Goal: Find specific page/section: Find specific page/section

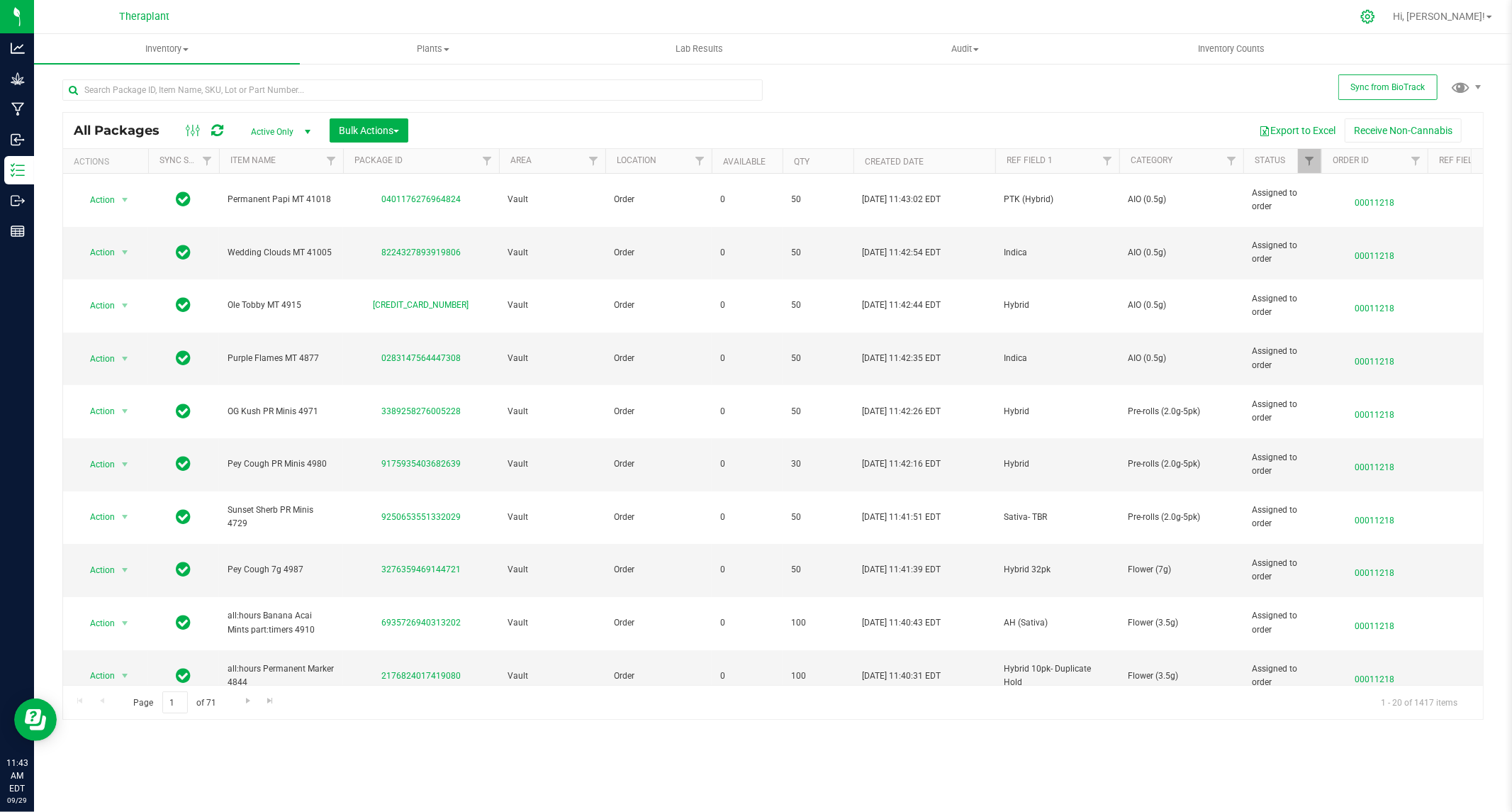
click at [1375, 16] on icon at bounding box center [1368, 17] width 14 height 14
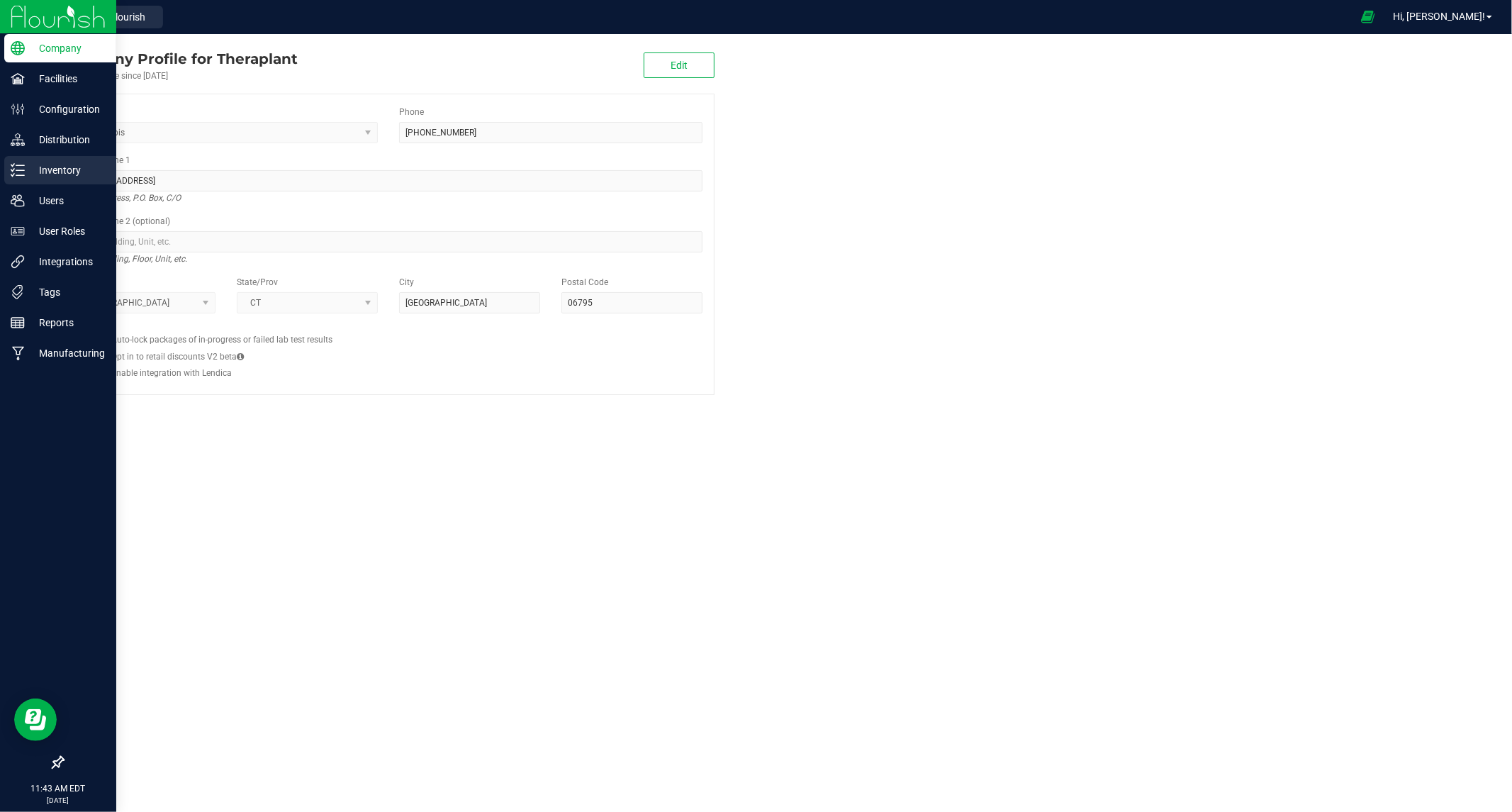
click at [26, 167] on p "Inventory" at bounding box center [67, 169] width 85 height 17
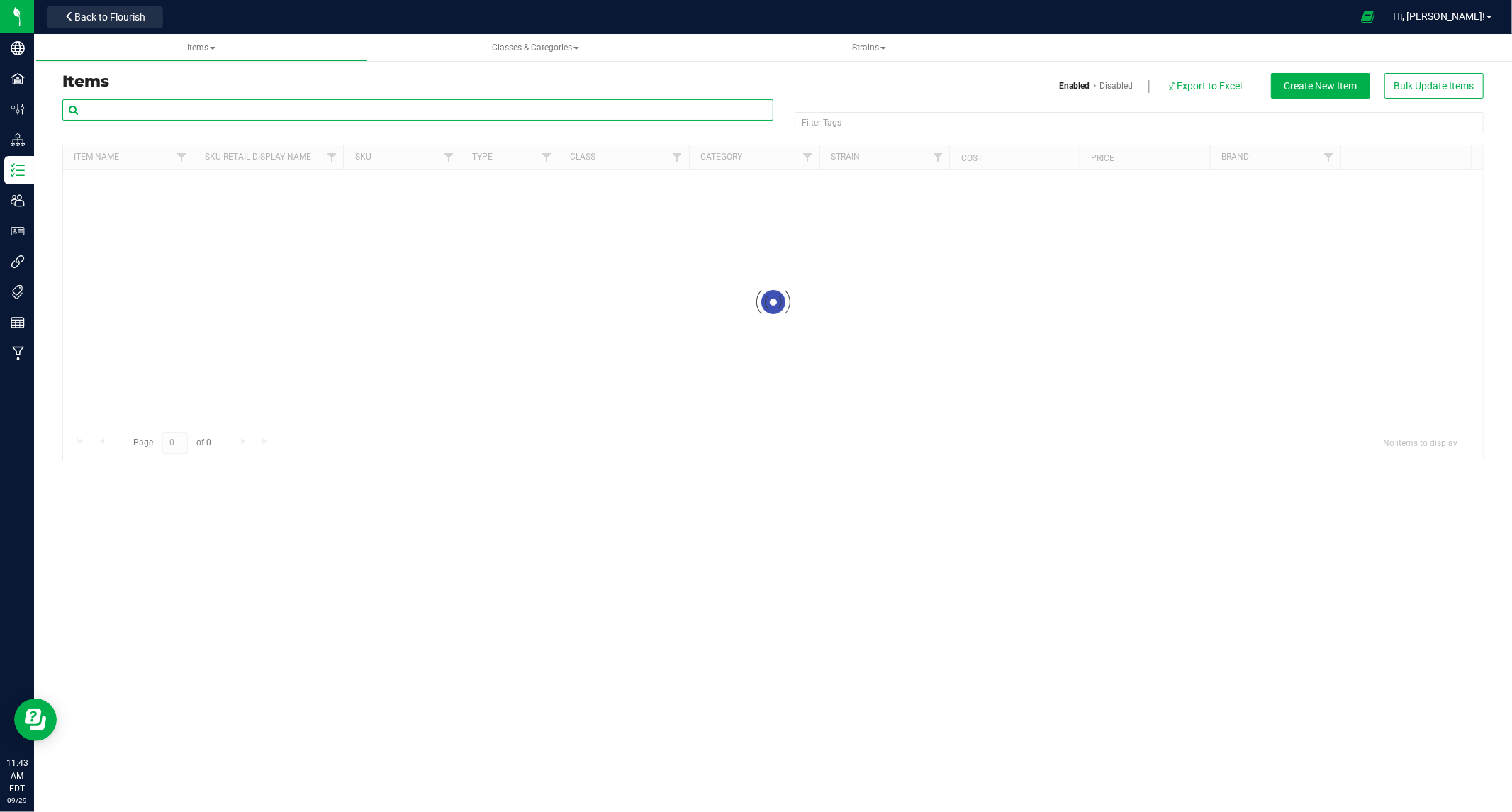
click at [168, 112] on input "text" at bounding box center [418, 110] width 711 height 21
paste input "41314"
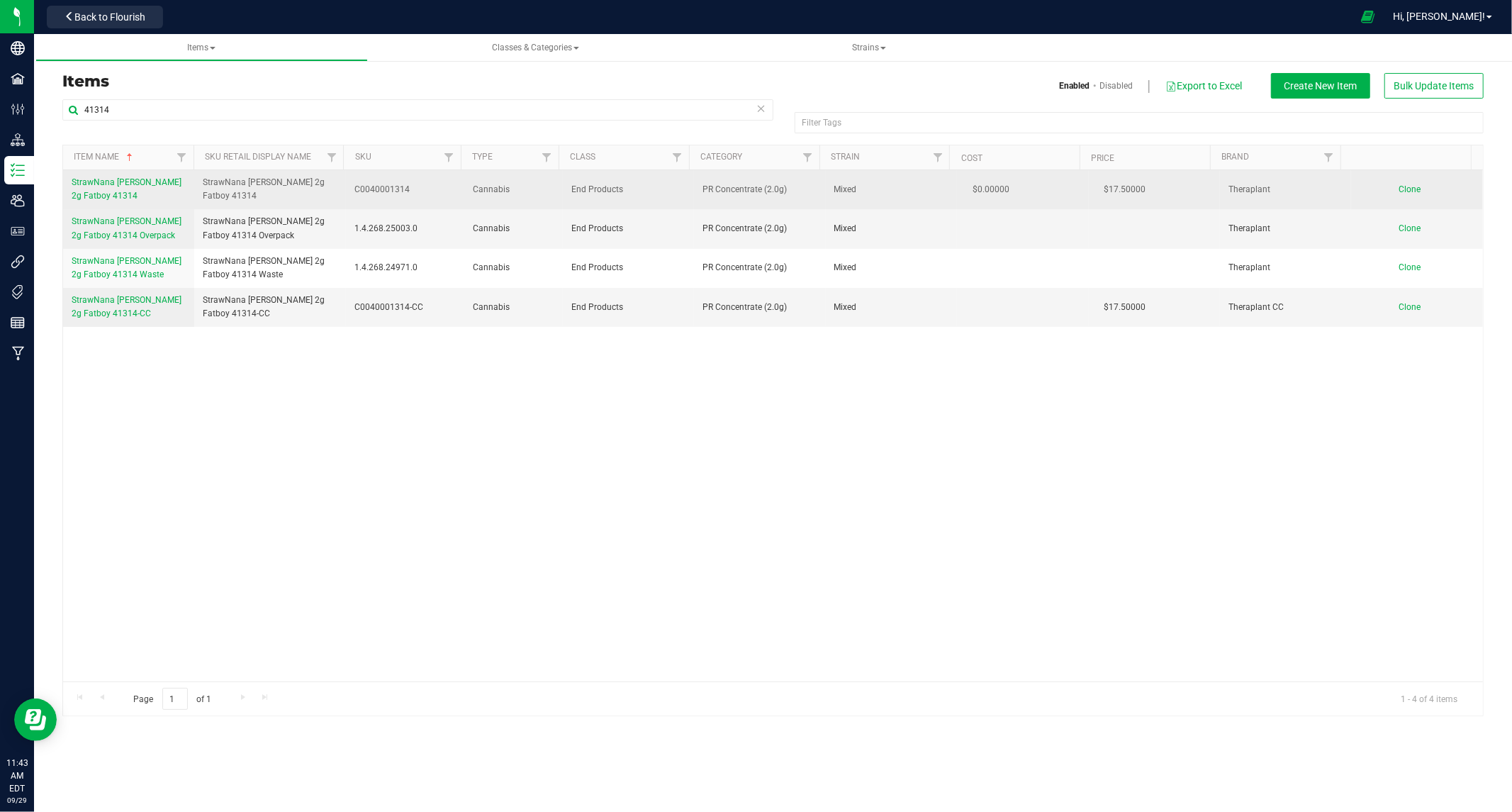
drag, startPoint x: 200, startPoint y: 185, endPoint x: 411, endPoint y: 195, distance: 211.2
click at [411, 195] on tr "StrawNana [PERSON_NAME] 2g Fatboy 41314 StrawNana [PERSON_NAME] 2g Fatboy 41314…" at bounding box center [772, 189] width 1419 height 39
copy tr "StrawNana [PERSON_NAME] 2g Fatboy 41314 C0040001314"
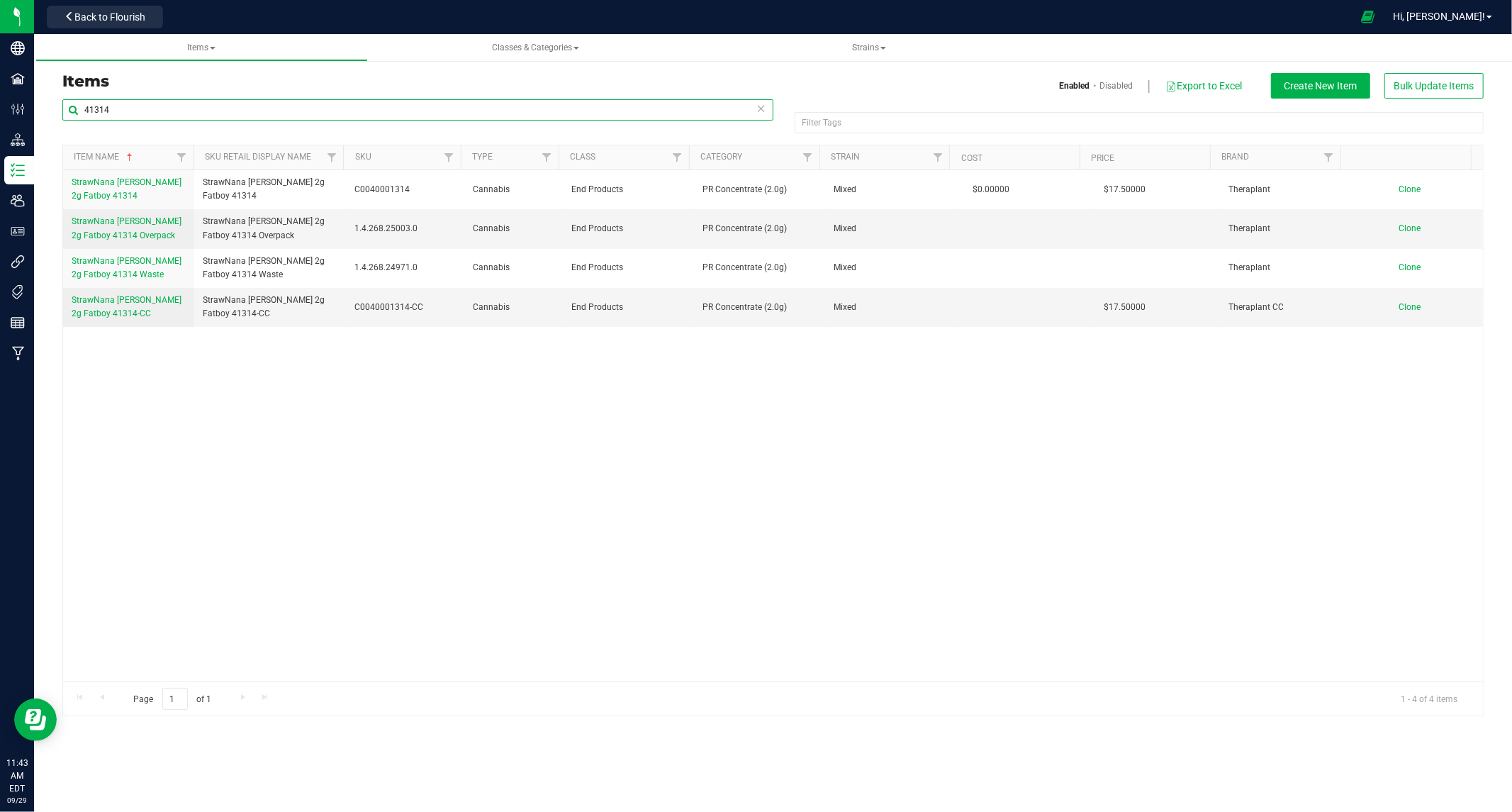
click at [0, 128] on html "Company Facilities Configuration Distribution Inventory Users User Roles Integr…" at bounding box center [756, 406] width 1512 height 812
paste input "207"
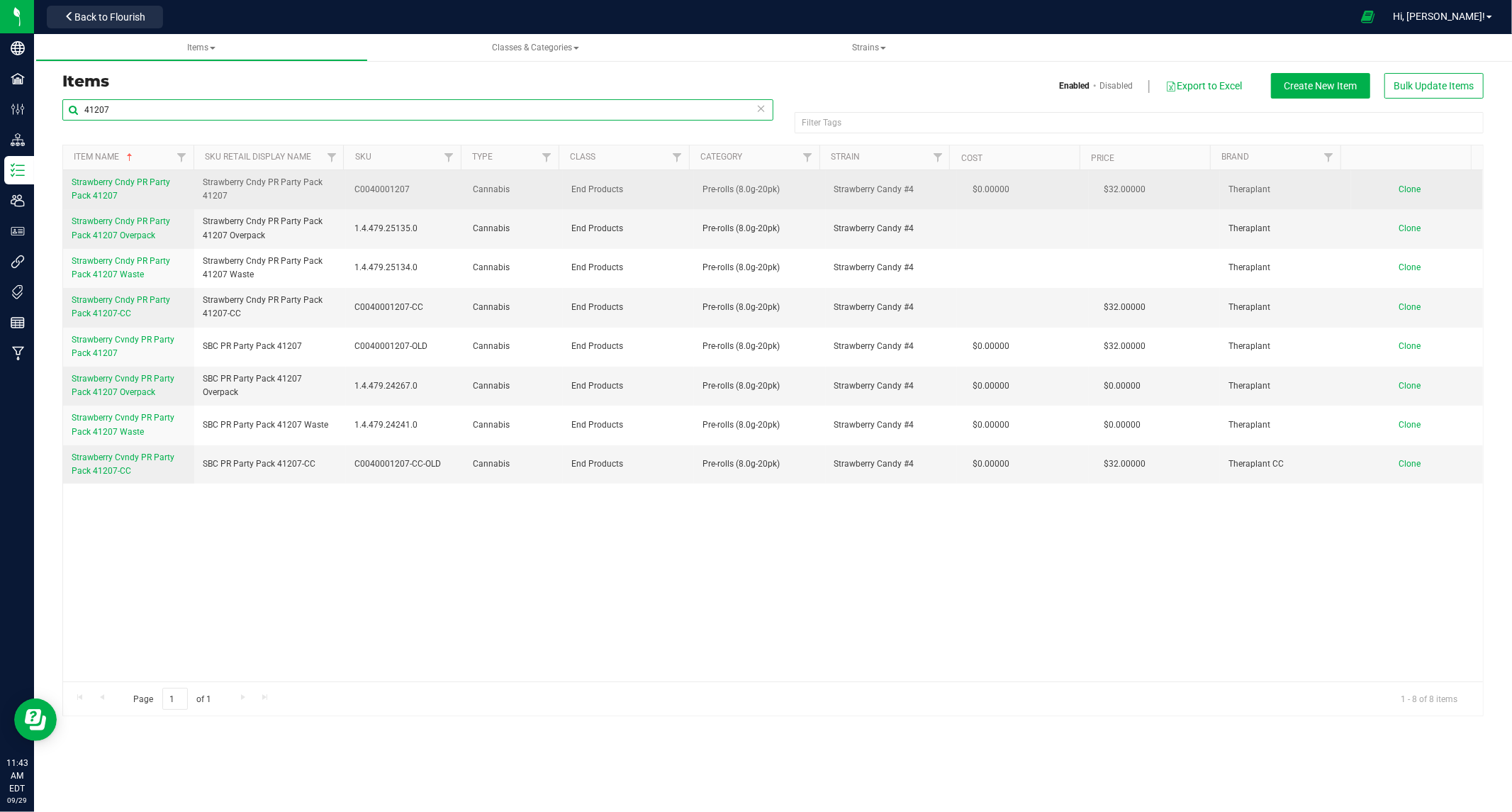
type input "41207"
click at [114, 182] on span "Strawberry Cndy PR Party Pack 41207" at bounding box center [121, 188] width 99 height 23
drag, startPoint x: 201, startPoint y: 179, endPoint x: 414, endPoint y: 194, distance: 213.5
click at [414, 194] on tr "Strawberry Cndy PR Party Pack 41207 Strawberry Cndy PR Party Pack 41207 C004000…" at bounding box center [772, 189] width 1419 height 39
copy tr "Strawberry Cndy PR Party Pack 41207 C0040001207"
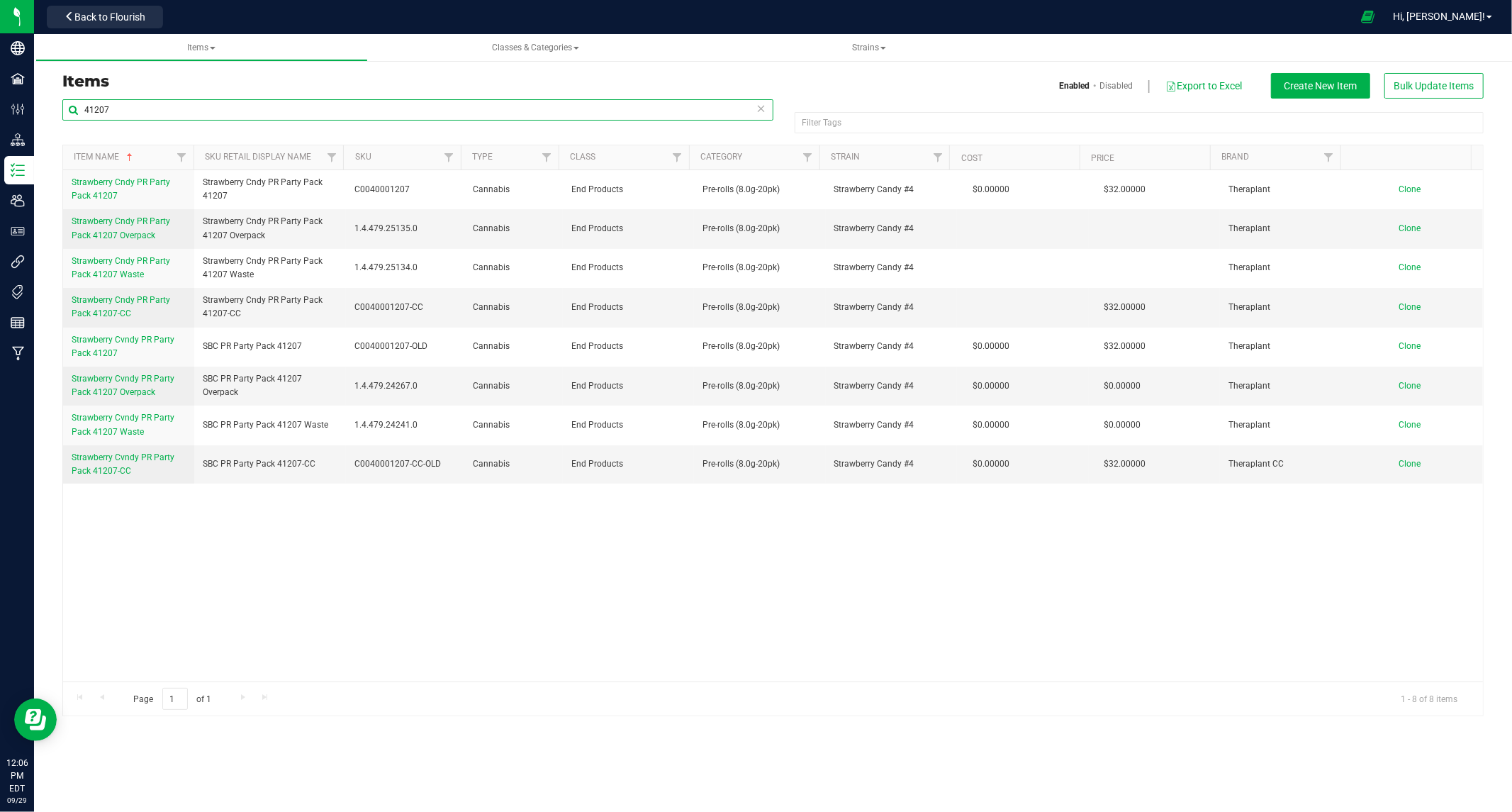
drag, startPoint x: 149, startPoint y: 110, endPoint x: 68, endPoint y: 143, distance: 87.5
click at [0, 121] on html "Company Facilities Configuration Distribution Inventory Users User Roles Integr…" at bounding box center [756, 406] width 1512 height 812
paste input "C0040001314"
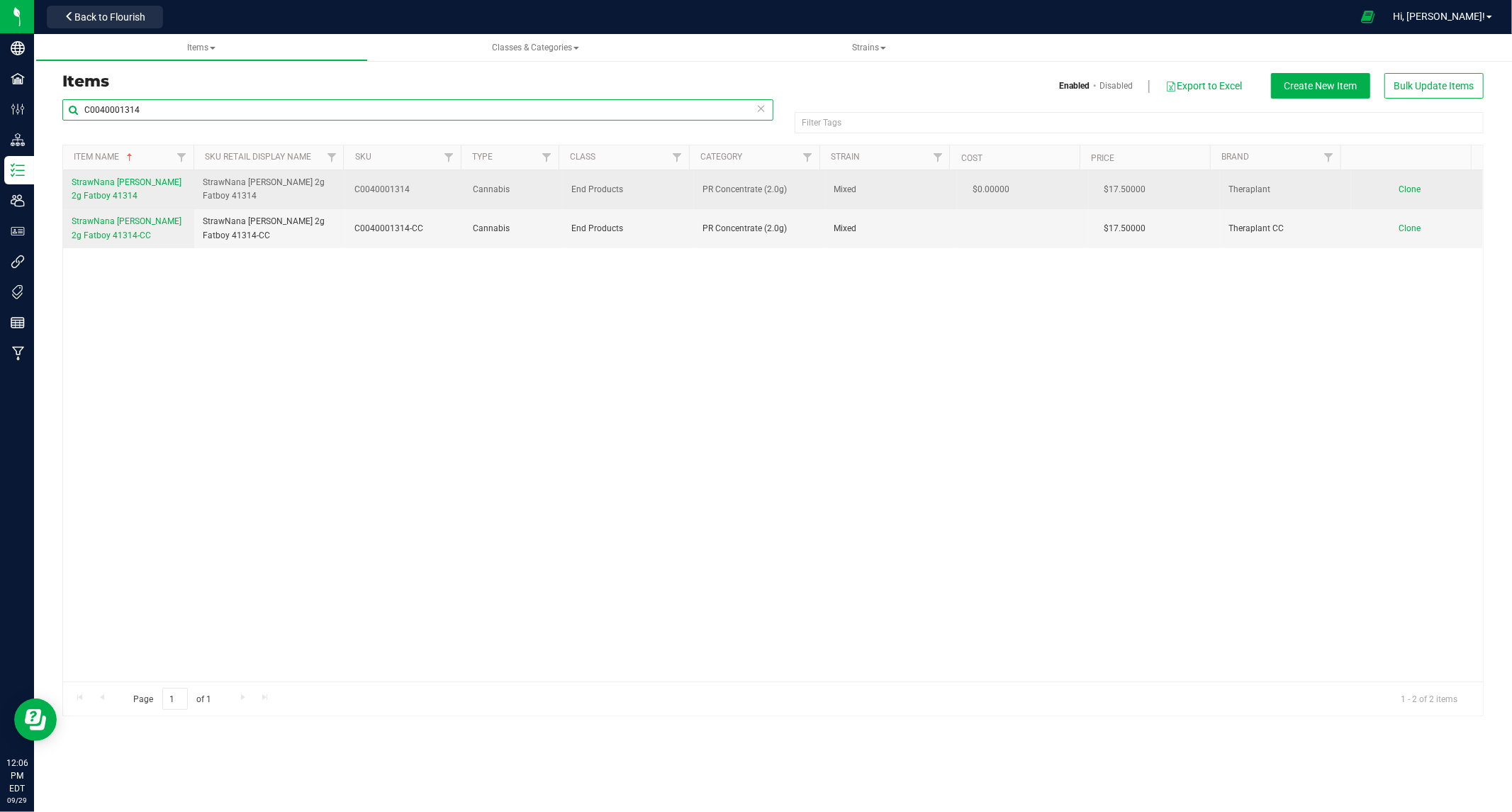
type input "C0040001314"
click at [138, 183] on span "StrawNana [PERSON_NAME] 2g Fatboy 41314" at bounding box center [126, 188] width 110 height 23
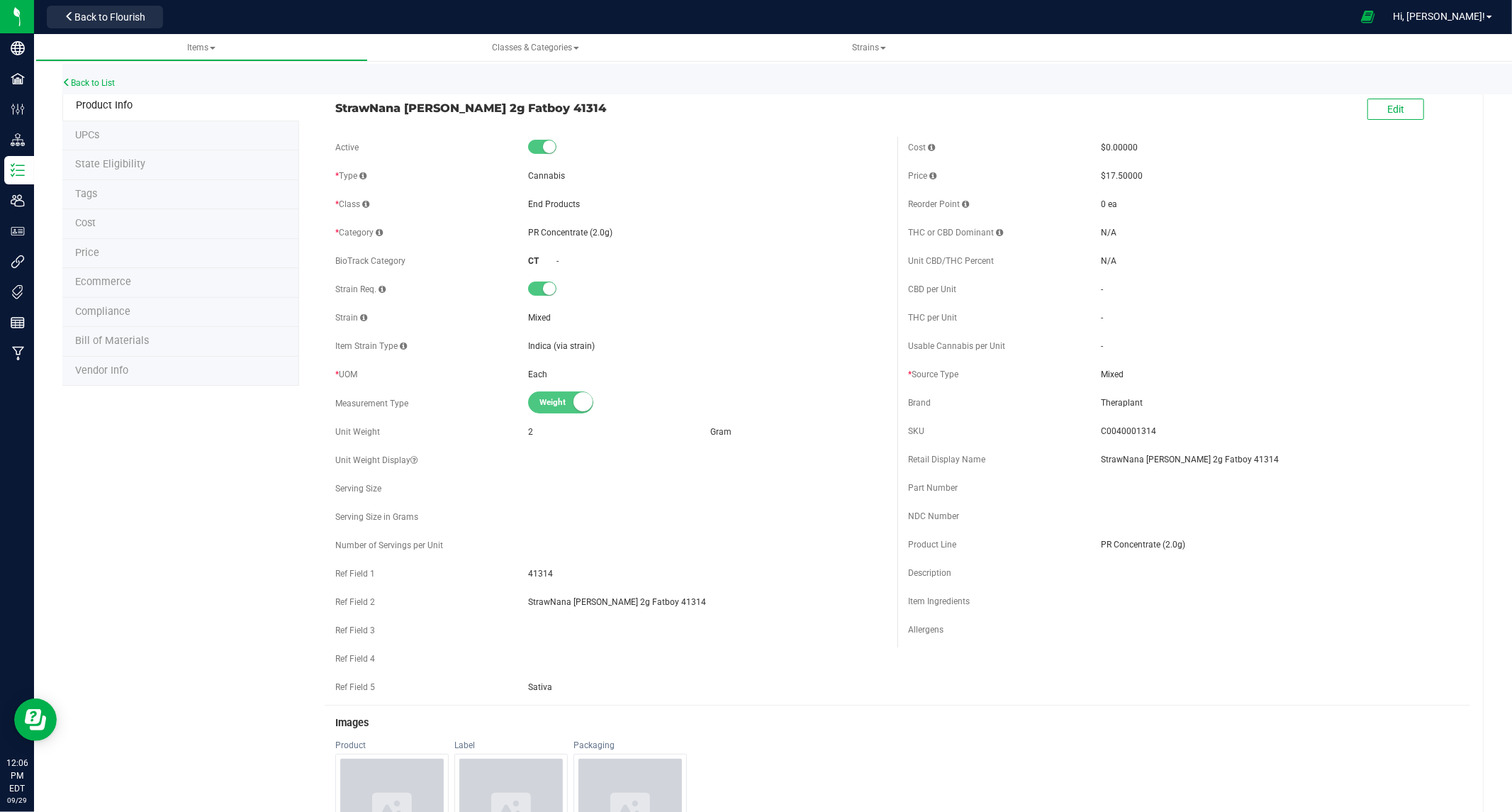
click at [107, 277] on span "Ecommerce" at bounding box center [103, 282] width 56 height 12
